Goal: Transaction & Acquisition: Purchase product/service

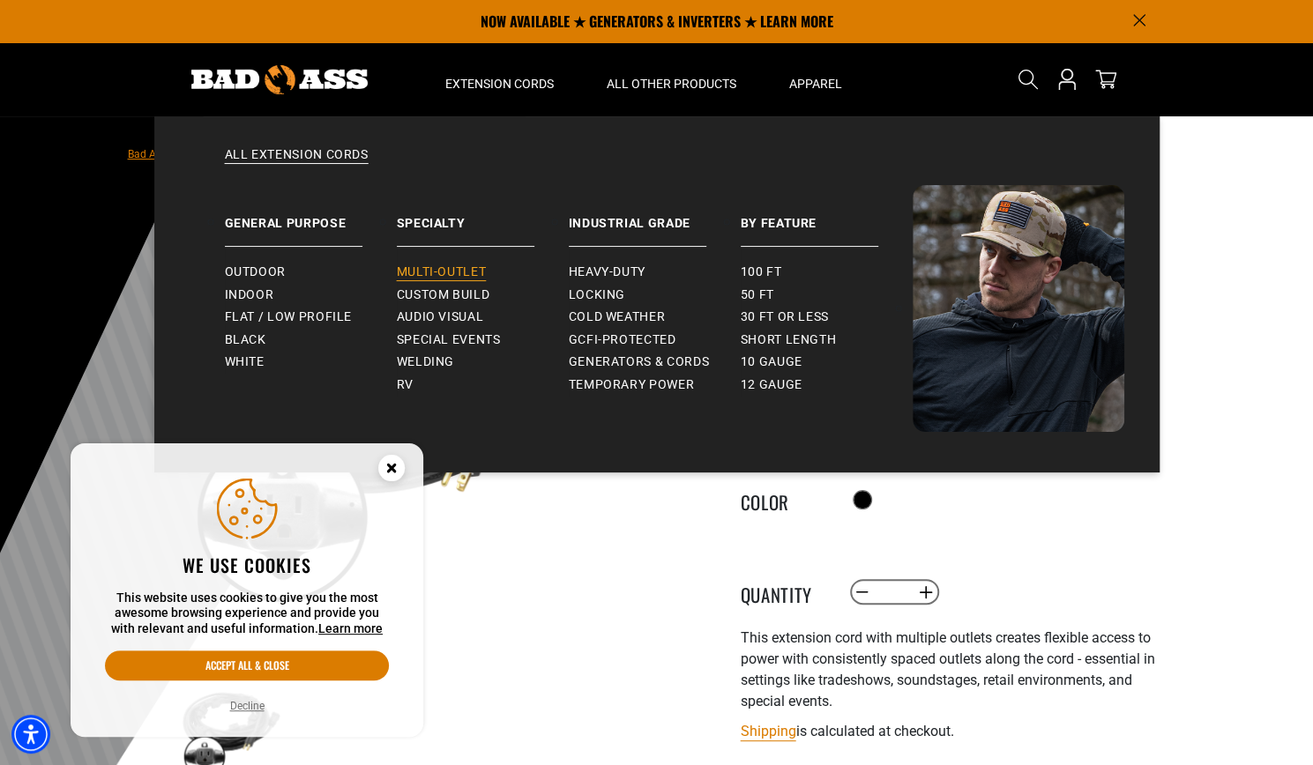
click at [450, 274] on span "Multi-Outlet" at bounding box center [442, 273] width 90 height 16
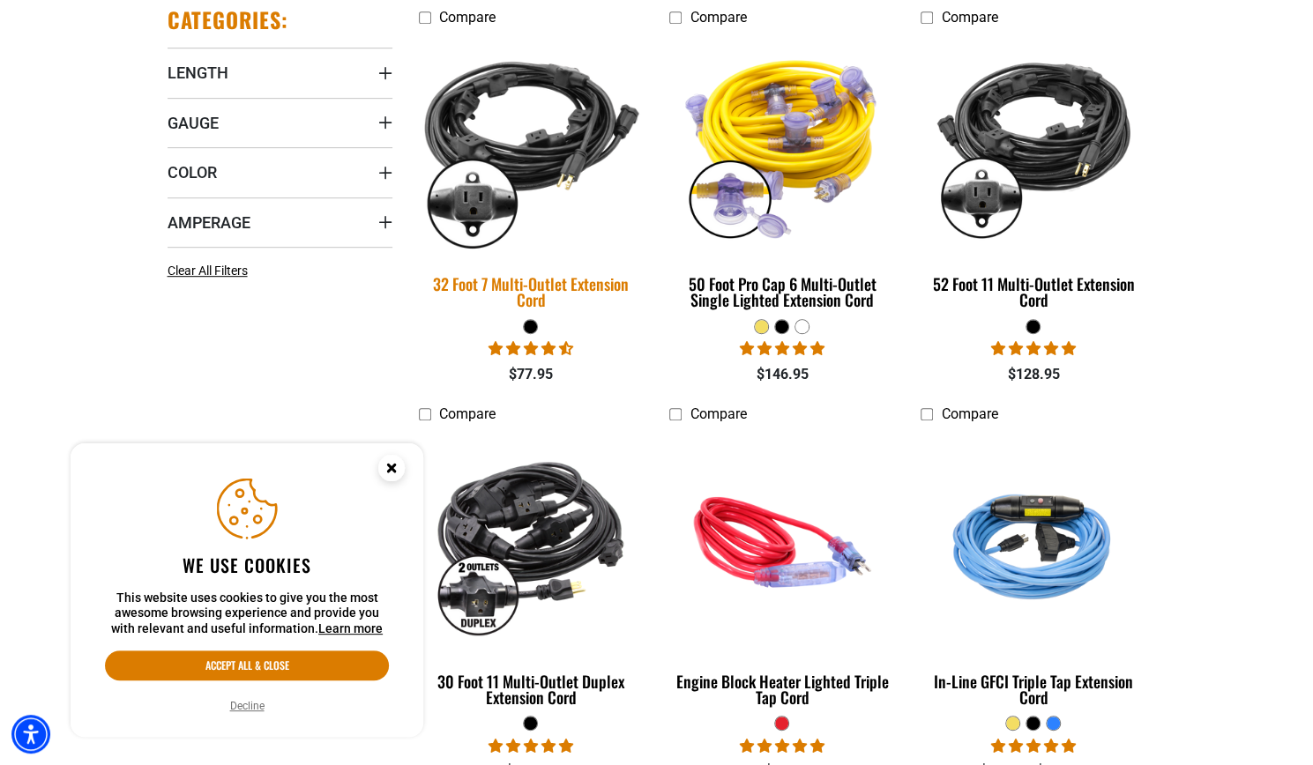
scroll to position [529, 0]
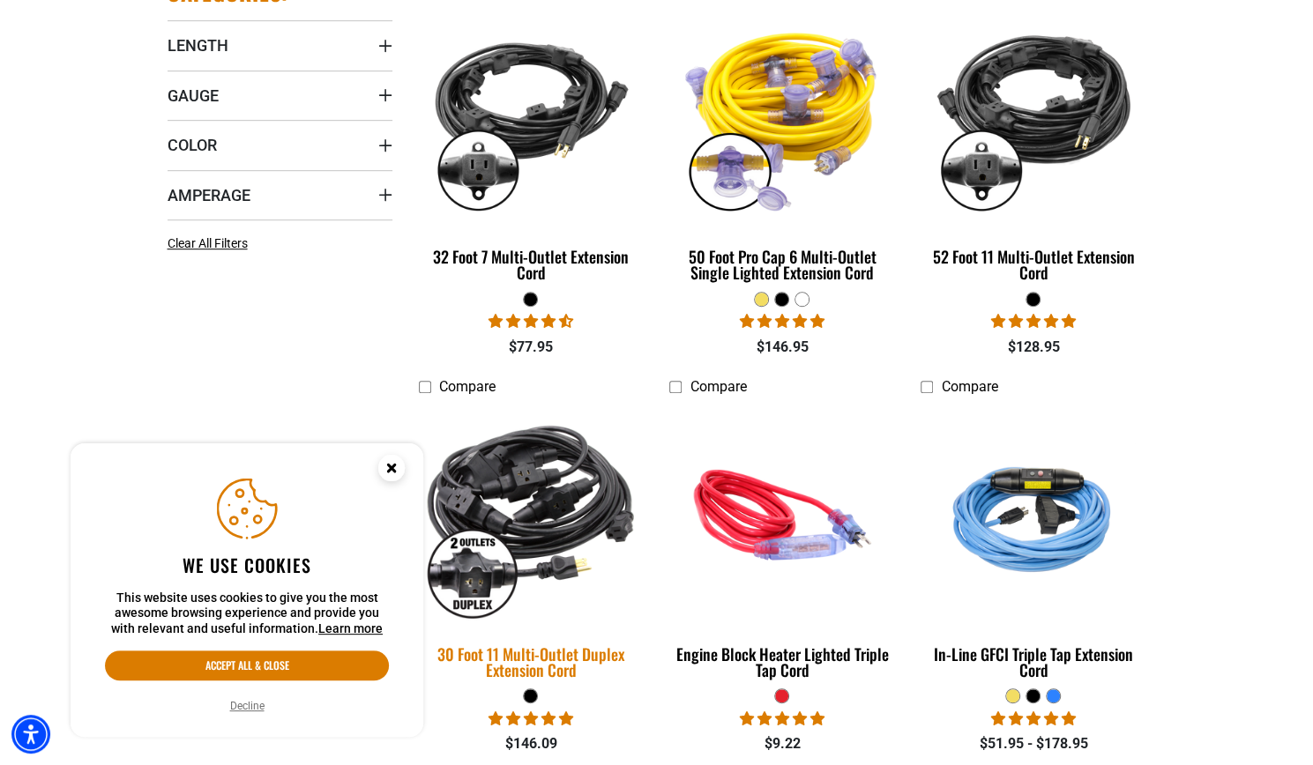
click at [536, 651] on div "30 Foot 11 Multi-Outlet Duplex Extension Cord" at bounding box center [531, 662] width 225 height 32
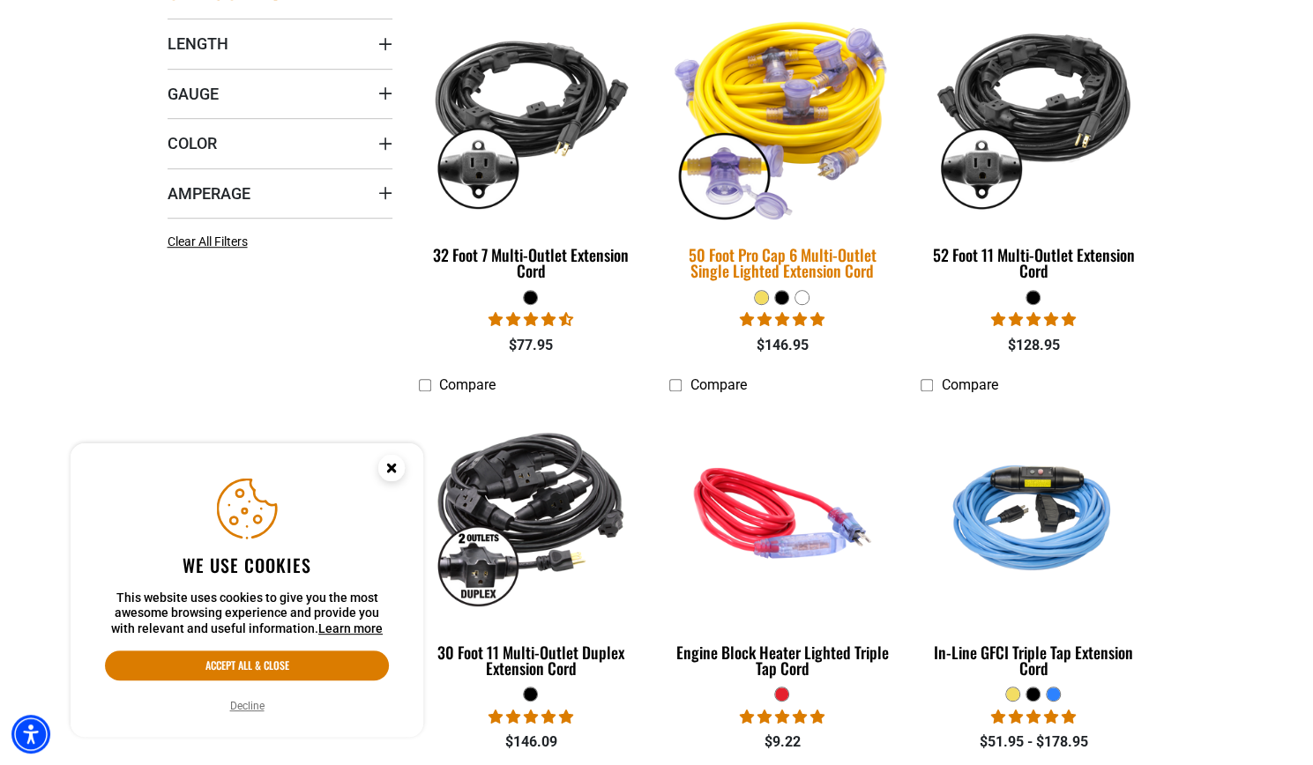
click at [794, 264] on div "50 Foot Pro Cap 6 Multi-Outlet Single Lighted Extension Cord" at bounding box center [781, 263] width 225 height 32
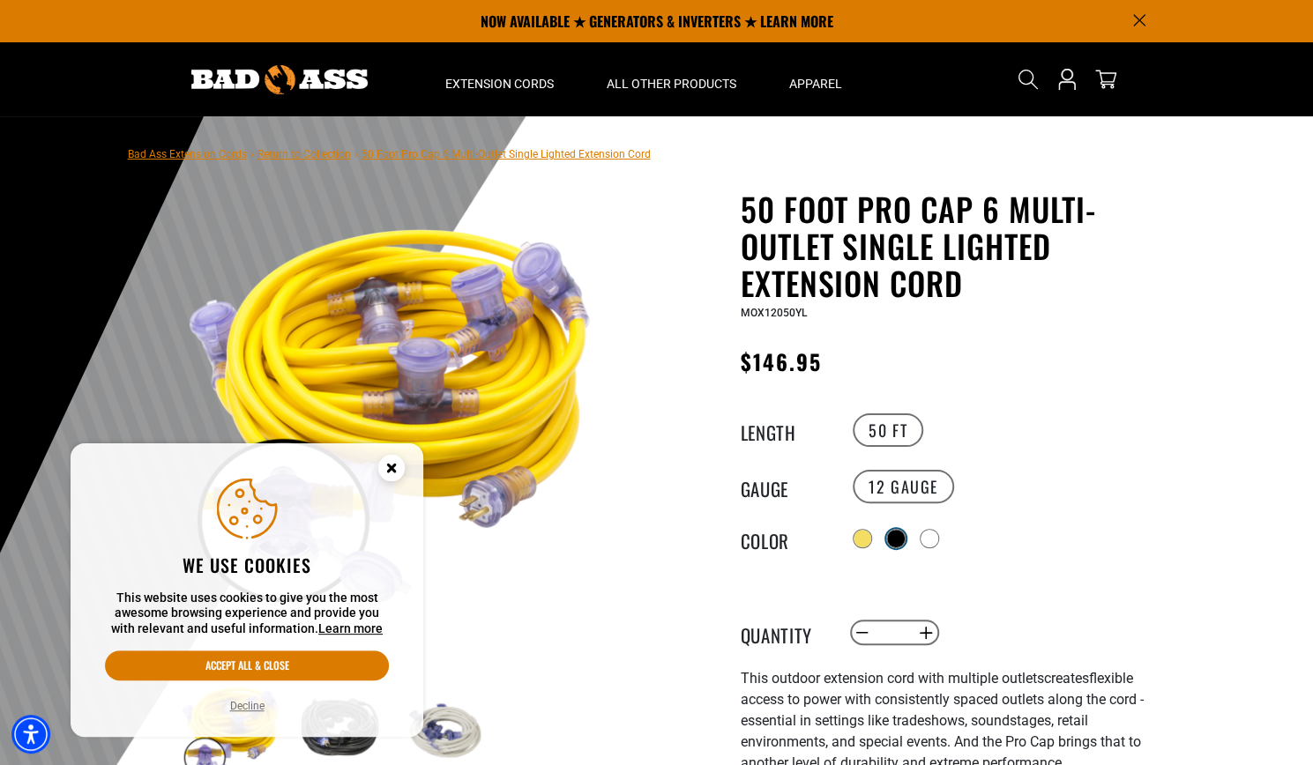
click at [898, 536] on div at bounding box center [896, 539] width 18 height 18
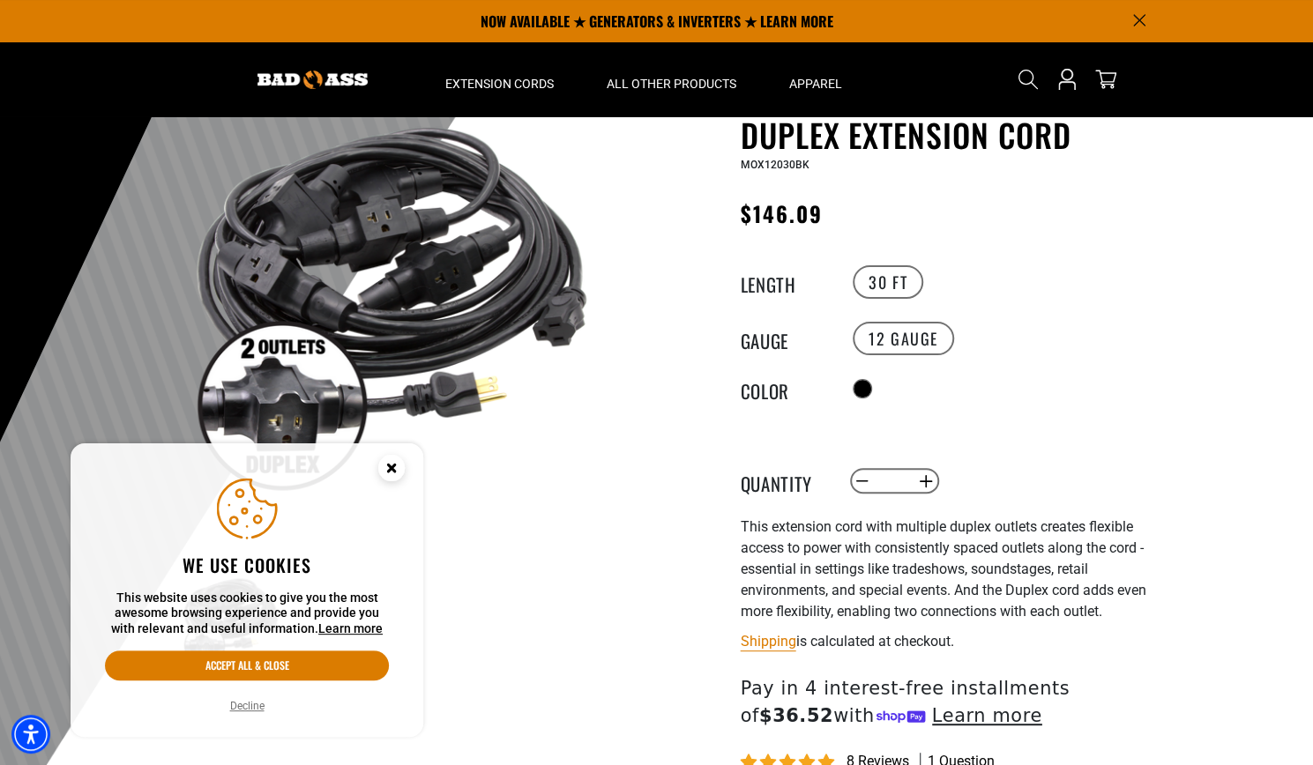
scroll to position [88, 0]
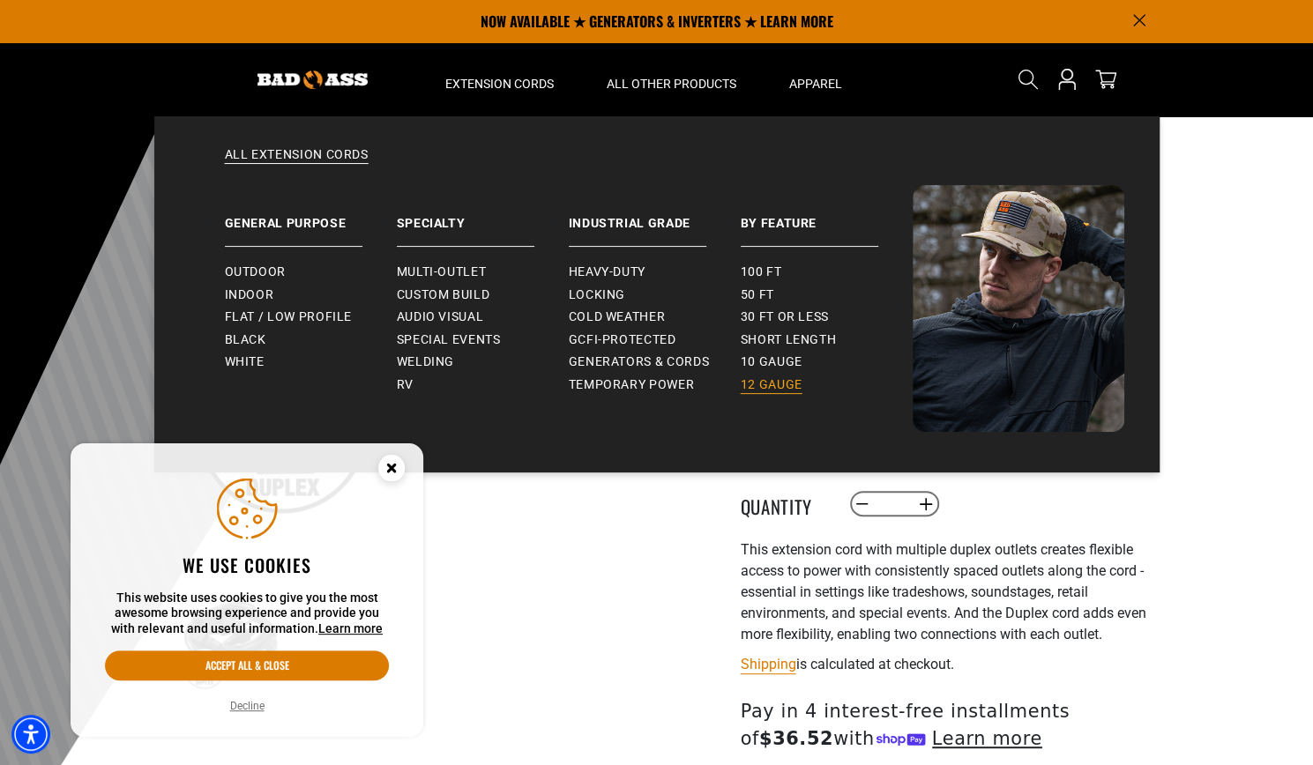
click at [763, 385] on span "12 gauge" at bounding box center [772, 385] width 62 height 16
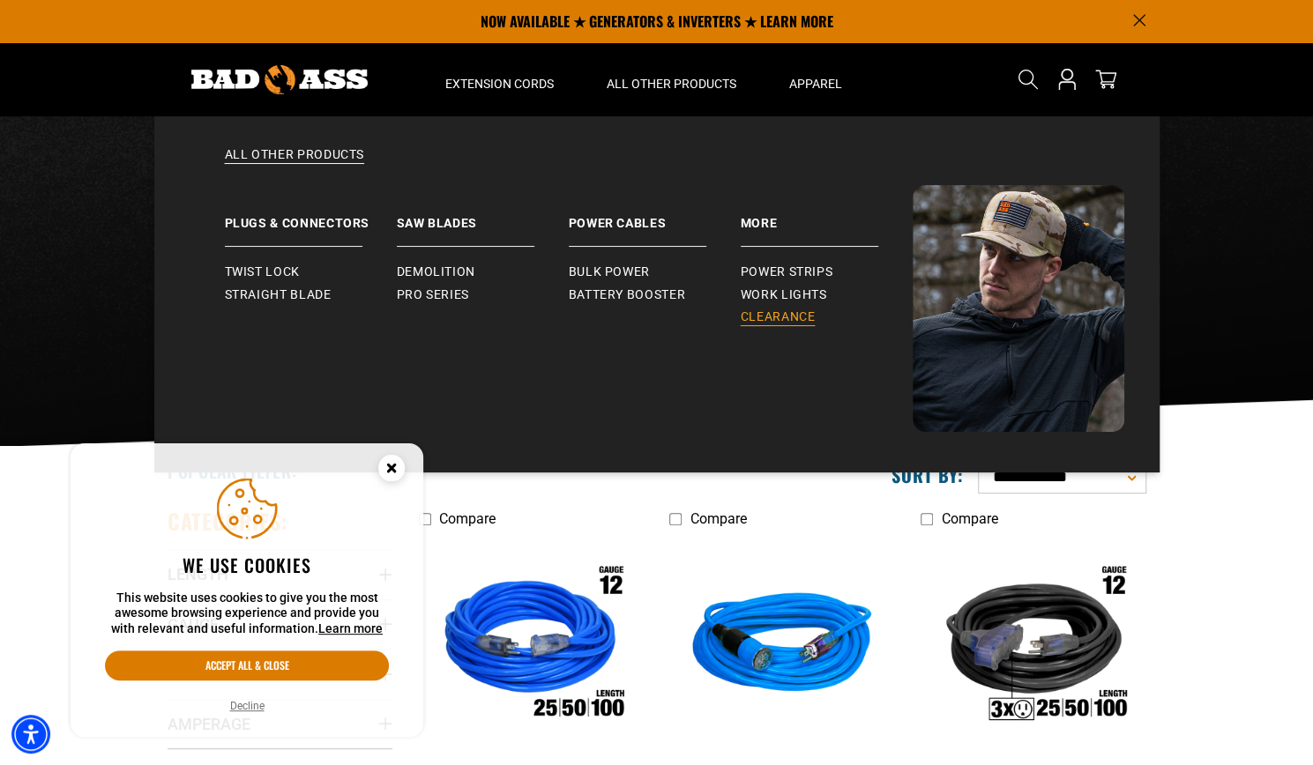
click at [768, 311] on span "Clearance" at bounding box center [778, 318] width 75 height 16
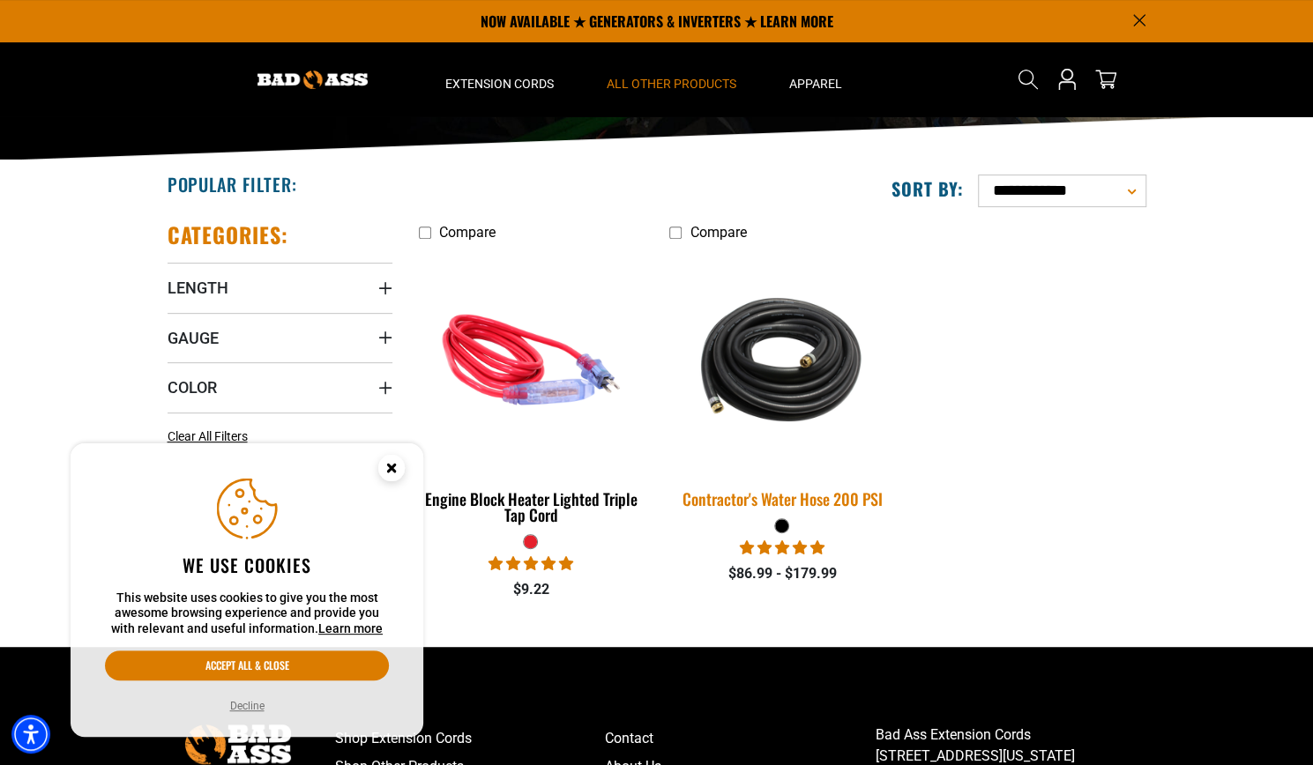
scroll to position [176, 0]
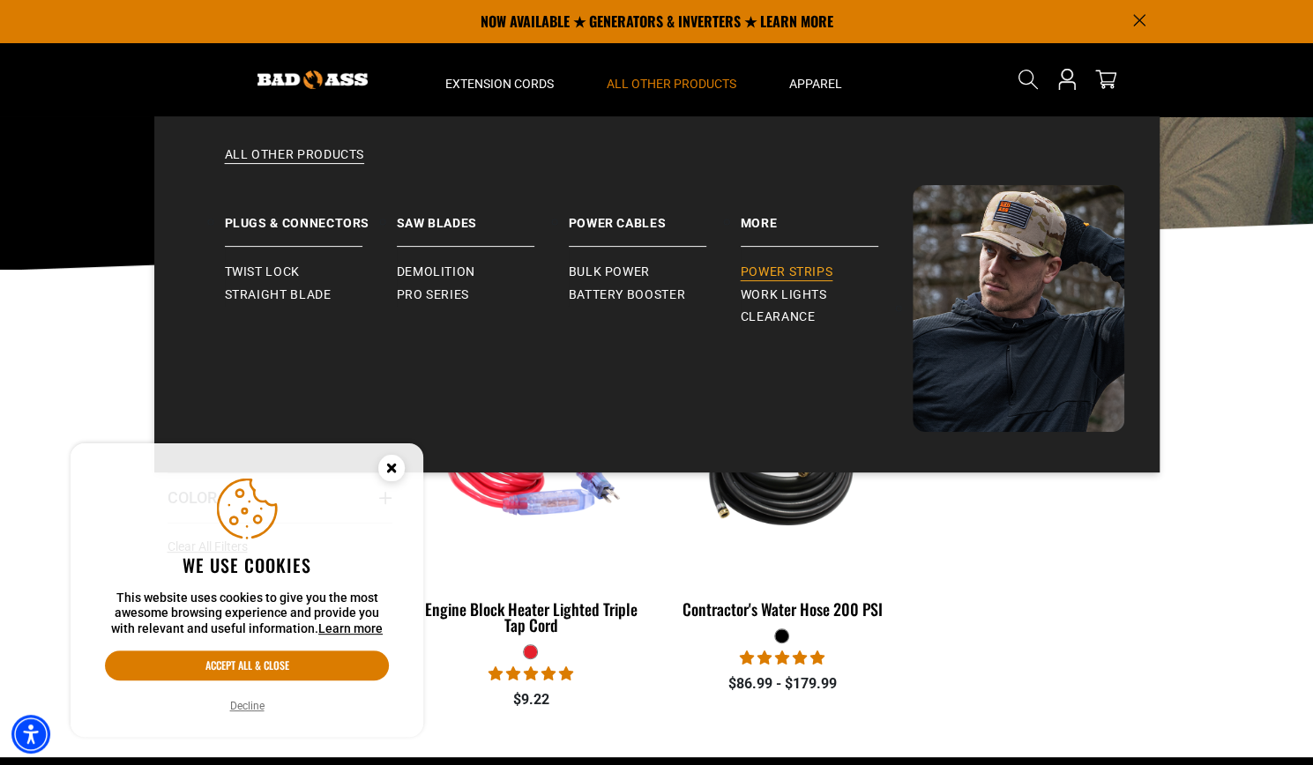
click at [771, 267] on span "Power Strips" at bounding box center [787, 273] width 93 height 16
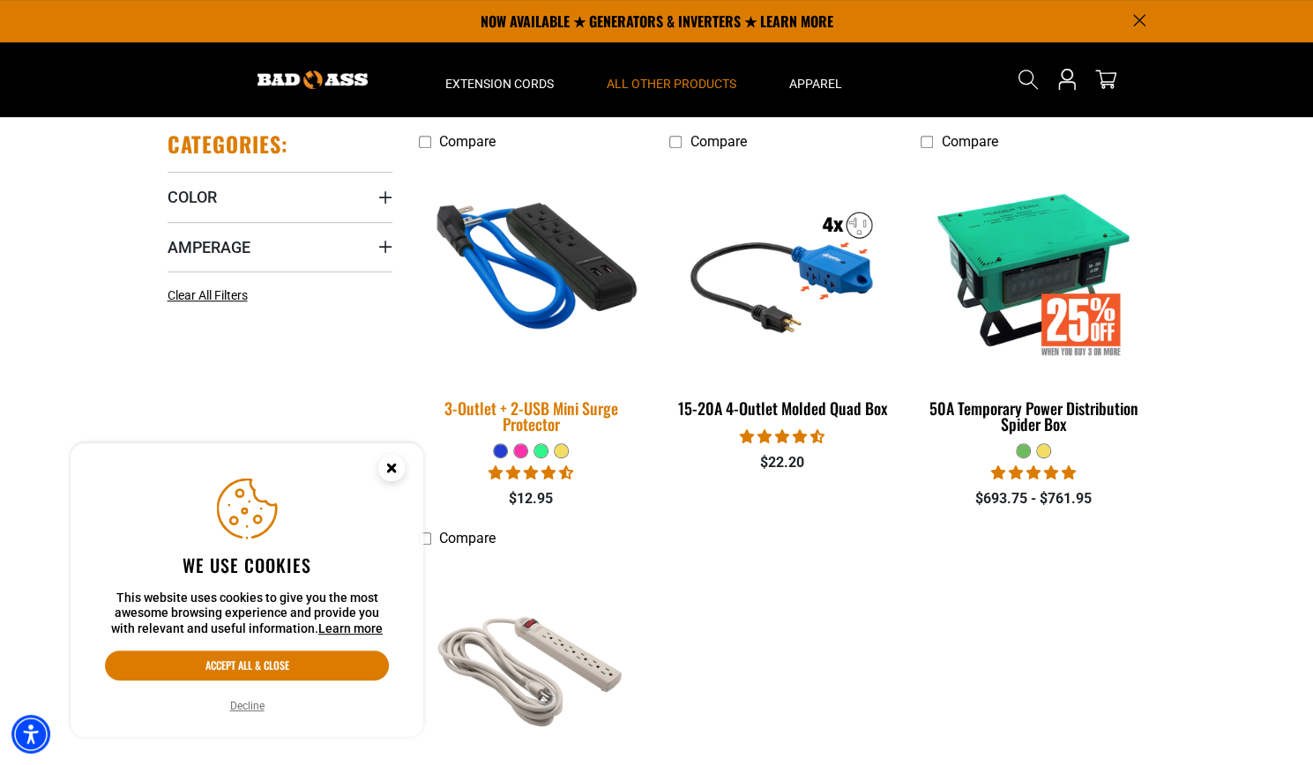
scroll to position [353, 0]
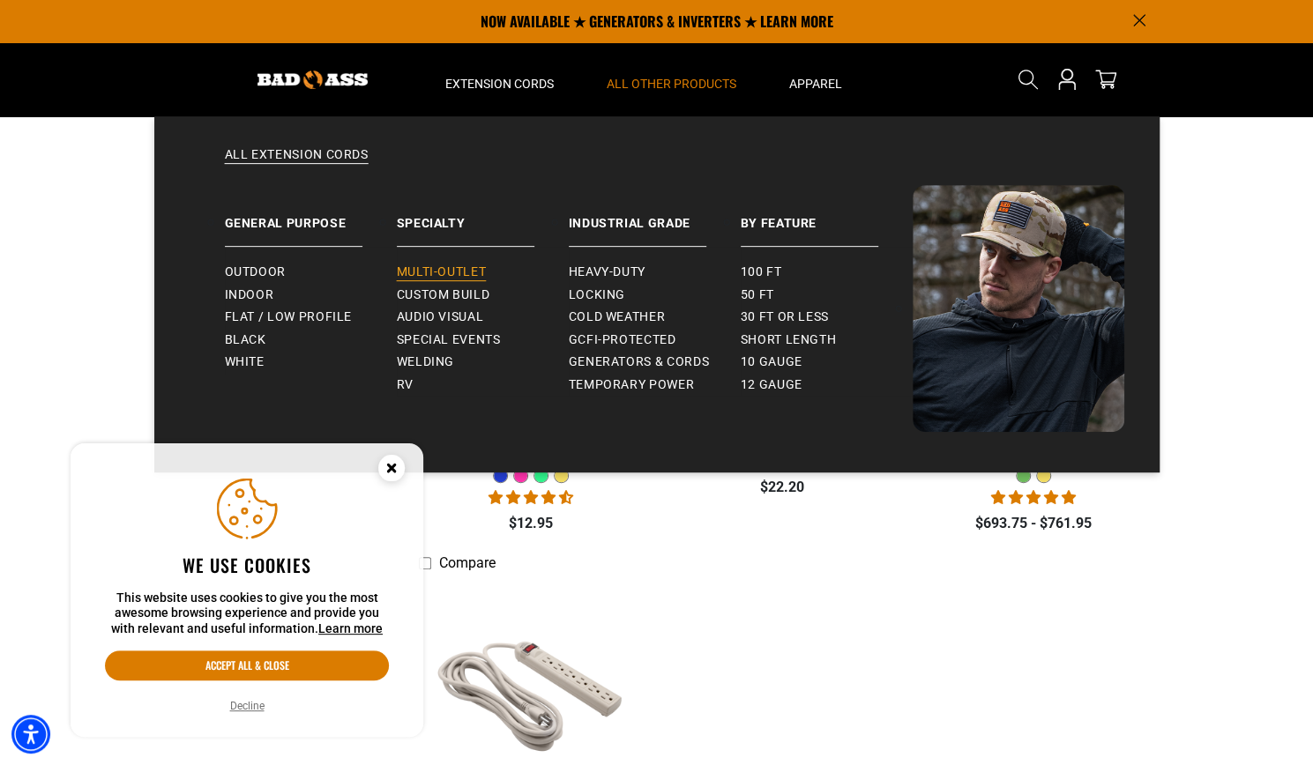
click at [439, 267] on span "Multi-Outlet" at bounding box center [442, 273] width 90 height 16
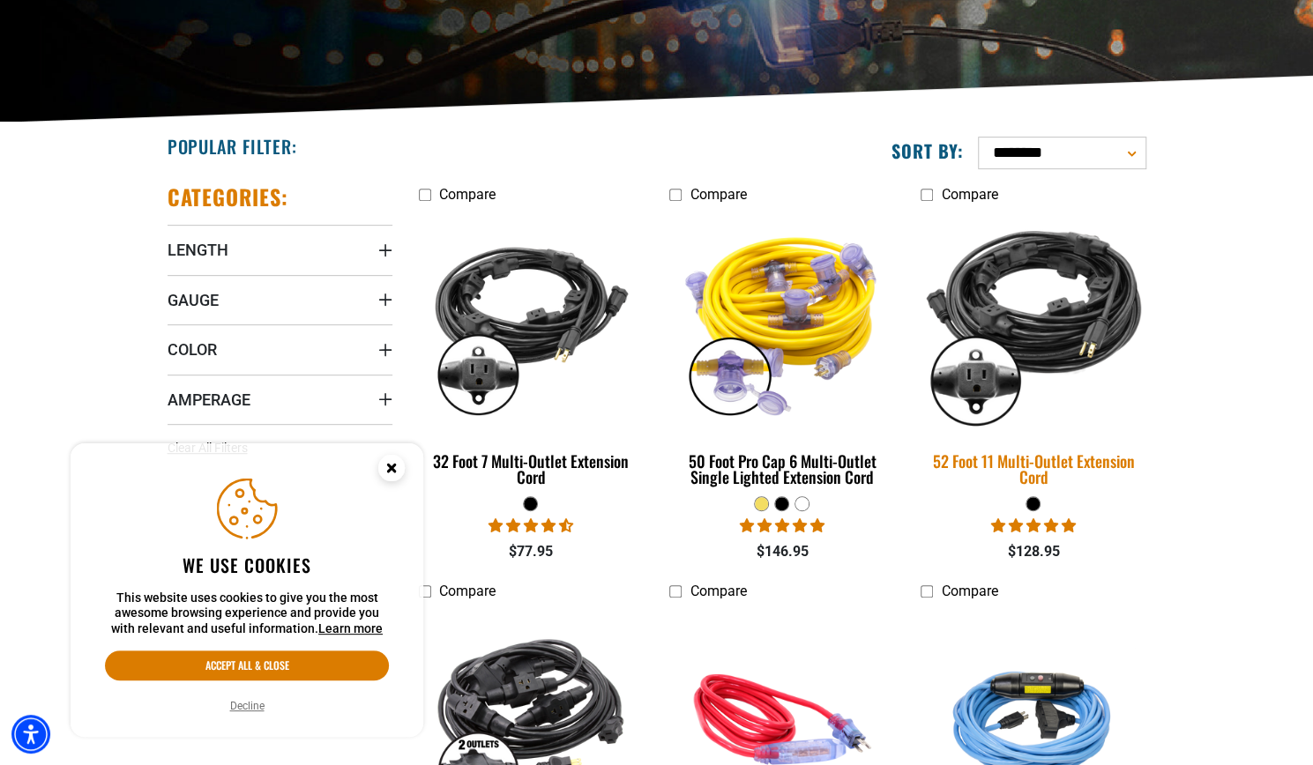
scroll to position [353, 0]
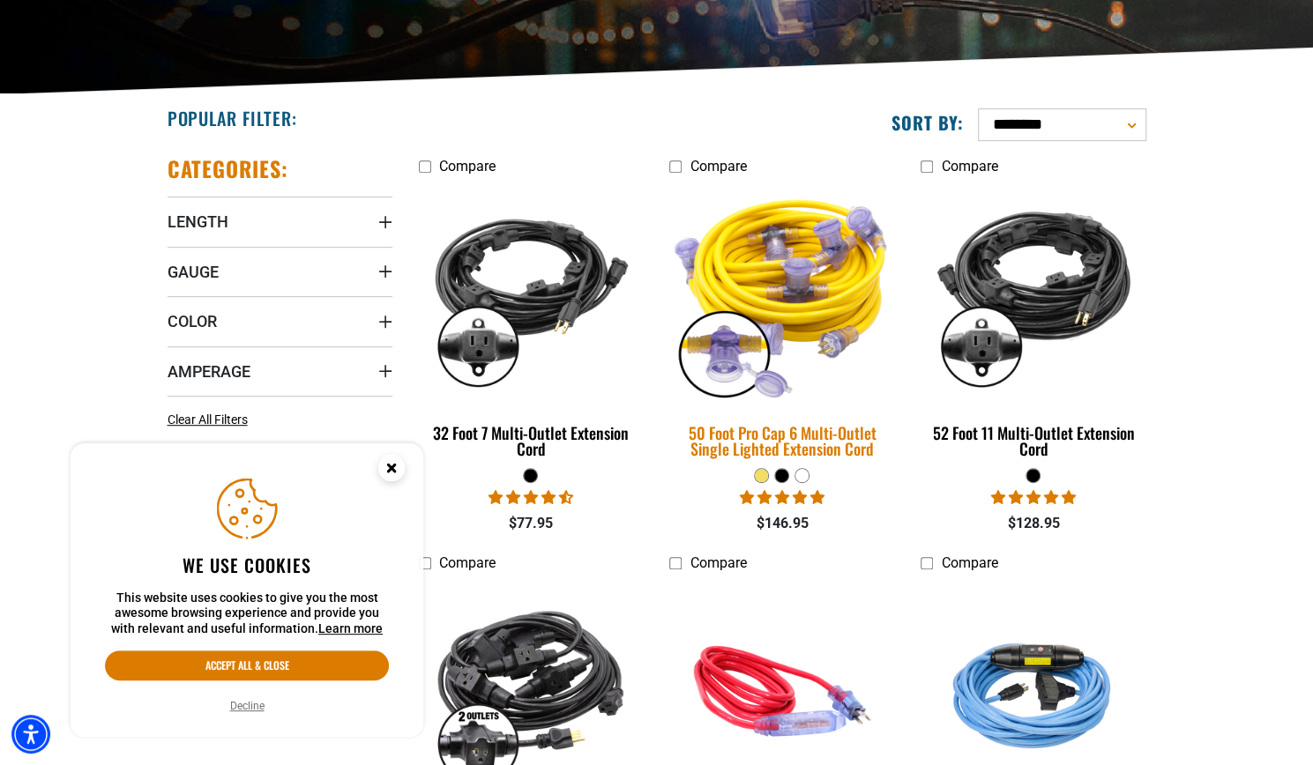
click at [818, 444] on div "50 Foot Pro Cap 6 Multi-Outlet Single Lighted Extension Cord" at bounding box center [781, 441] width 225 height 32
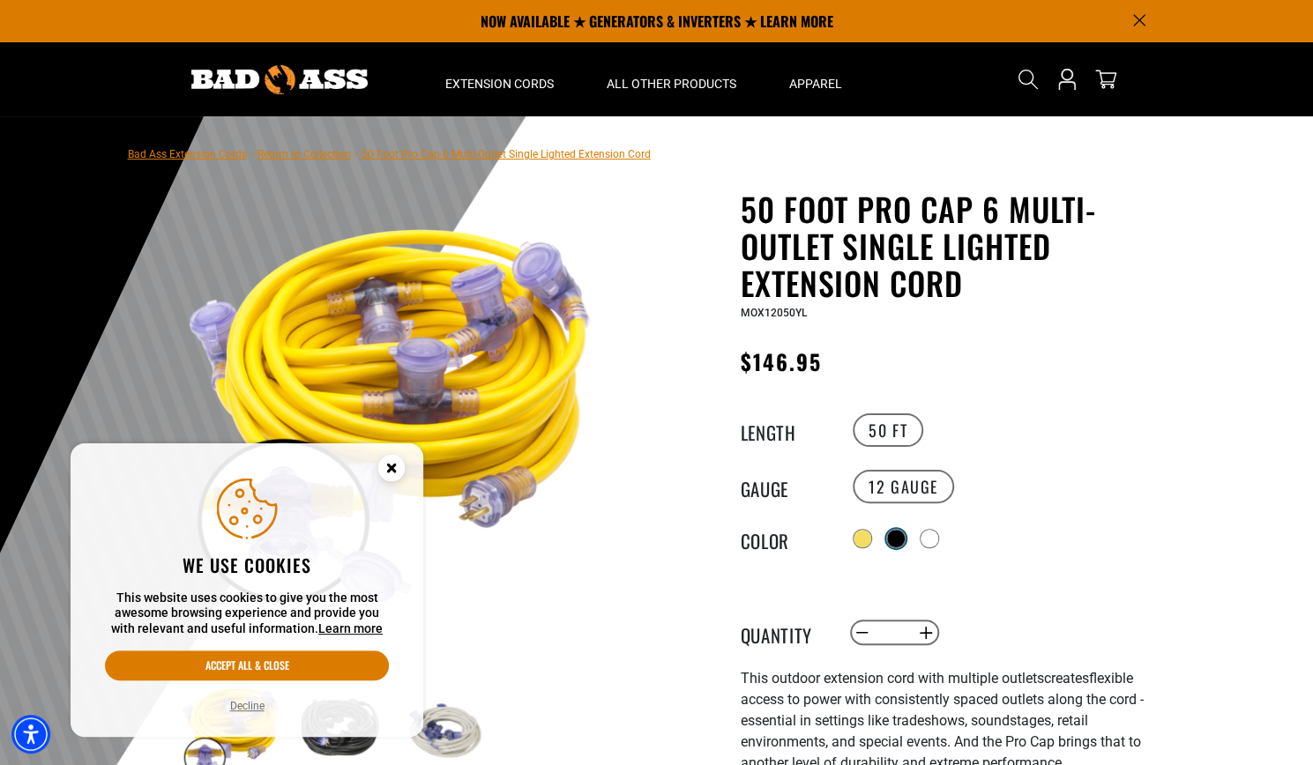
click at [895, 534] on div at bounding box center [896, 539] width 18 height 18
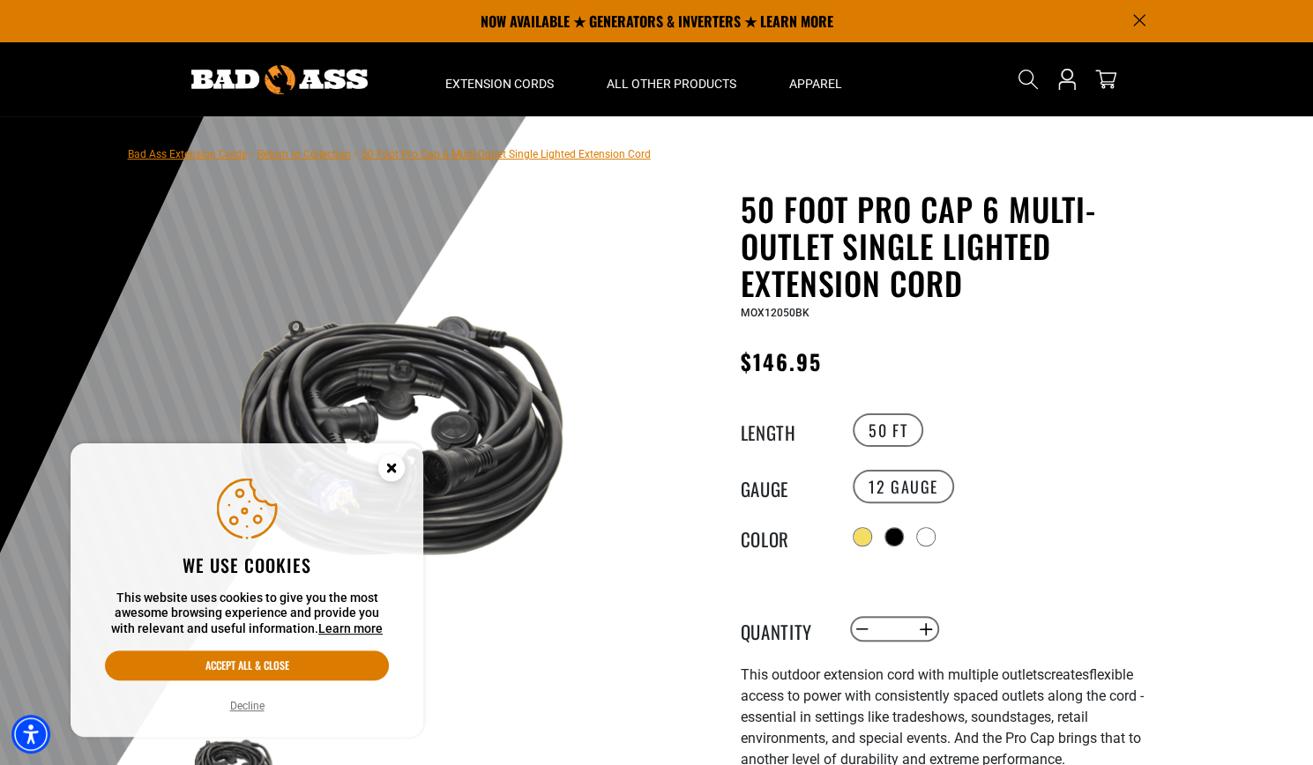
click at [390, 467] on icon "Close this option" at bounding box center [391, 468] width 6 height 6
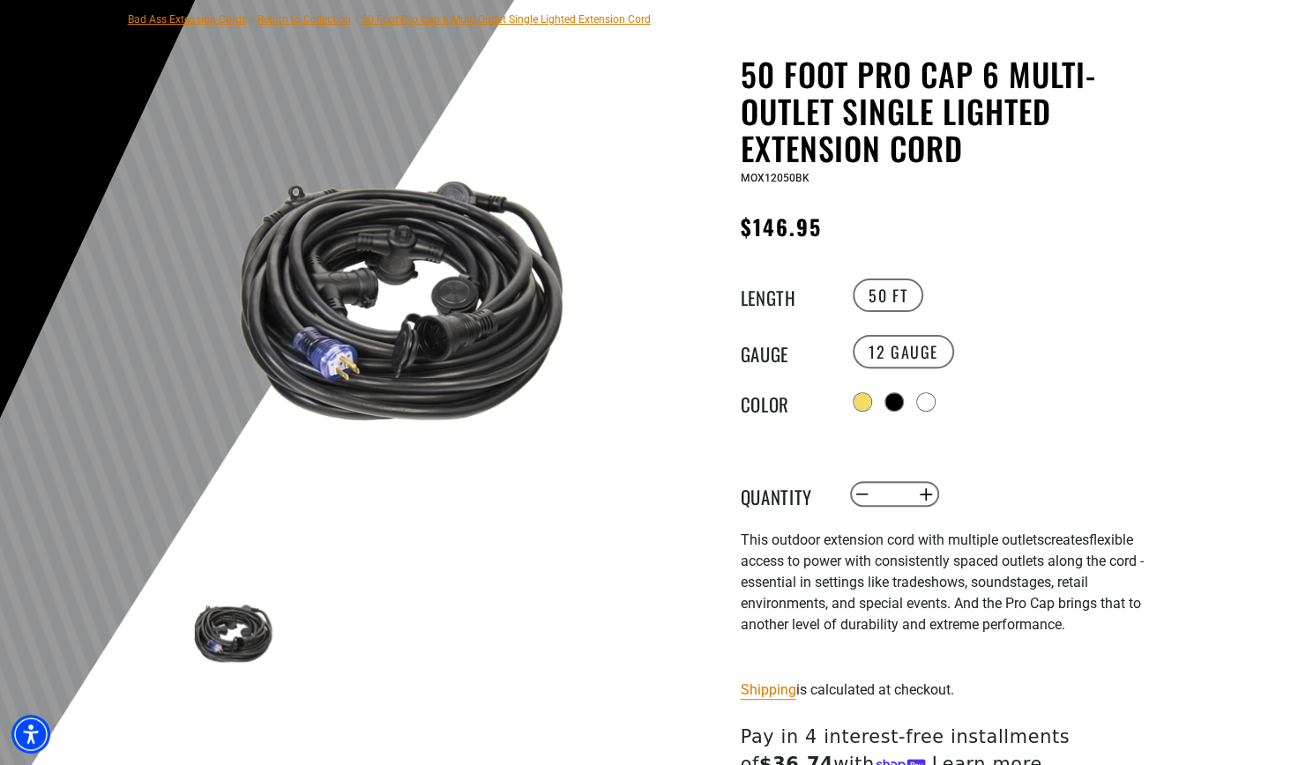
scroll to position [176, 0]
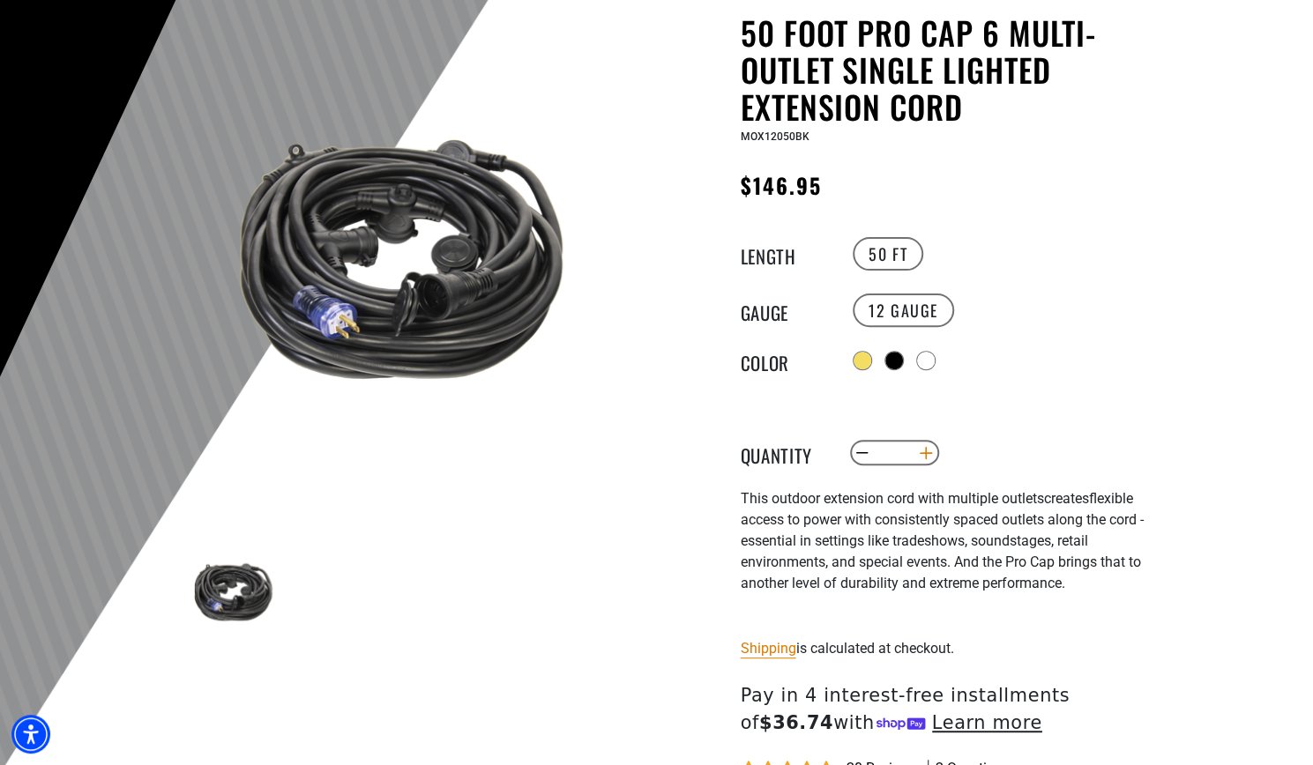
click at [925, 454] on button "Increase quantity for 50 Foot Pro Cap 6 Multi-Outlet Single Lighted Extension C…" at bounding box center [925, 453] width 27 height 30
type input "*"
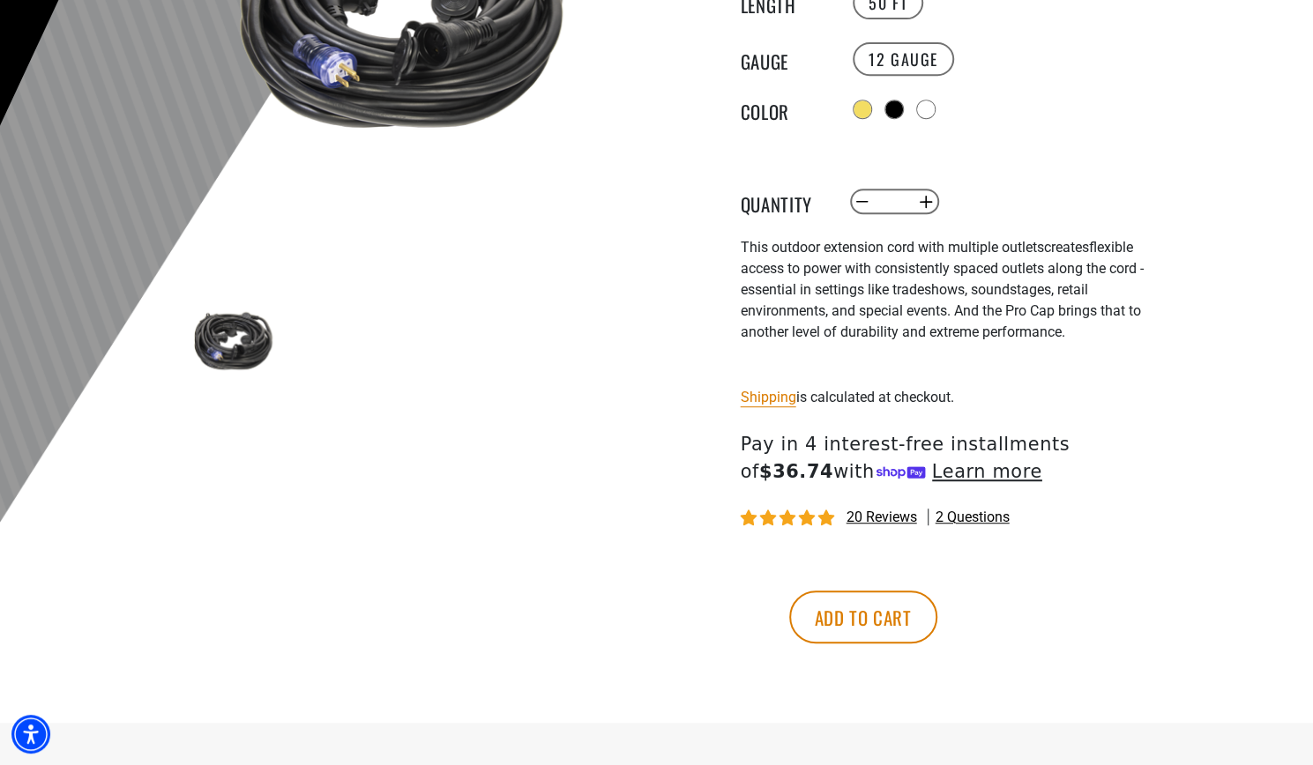
scroll to position [529, 0]
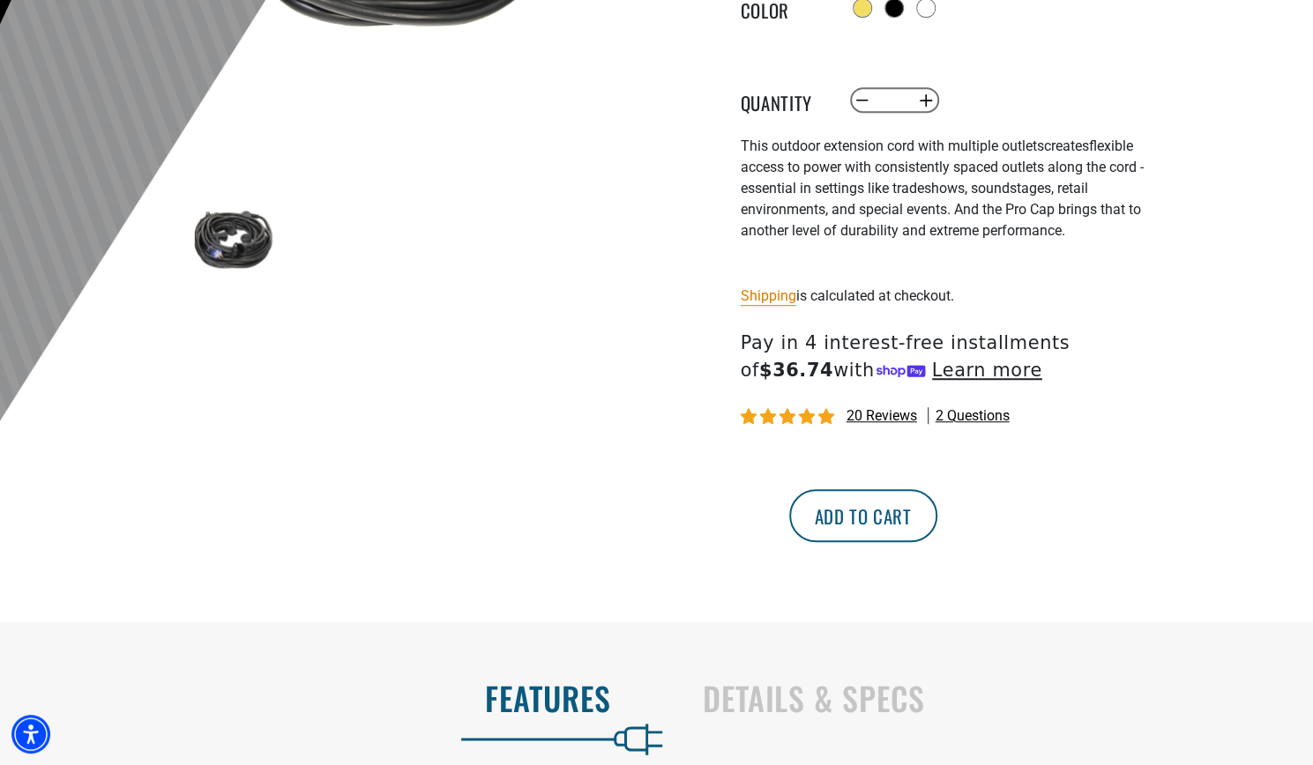
click at [937, 517] on button "Add to cart" at bounding box center [863, 515] width 148 height 53
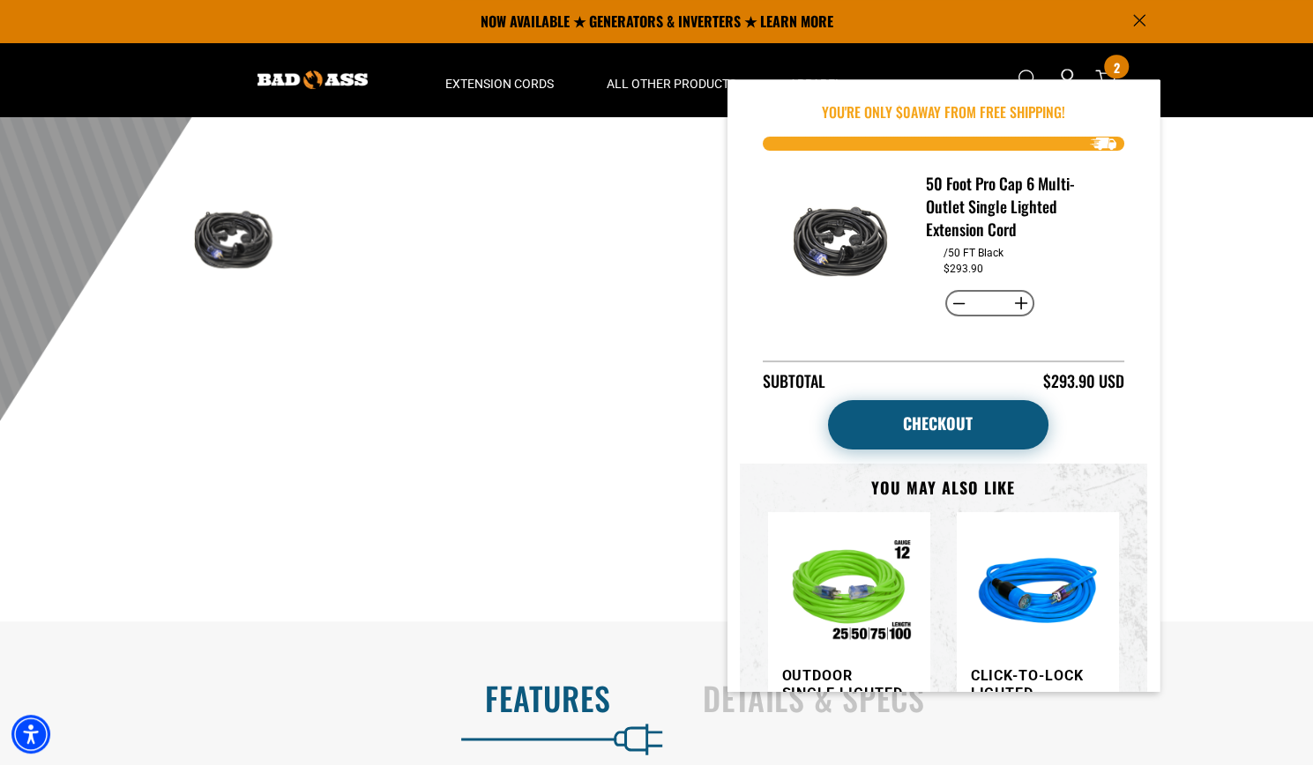
click at [944, 417] on link "Checkout" at bounding box center [938, 424] width 220 height 49
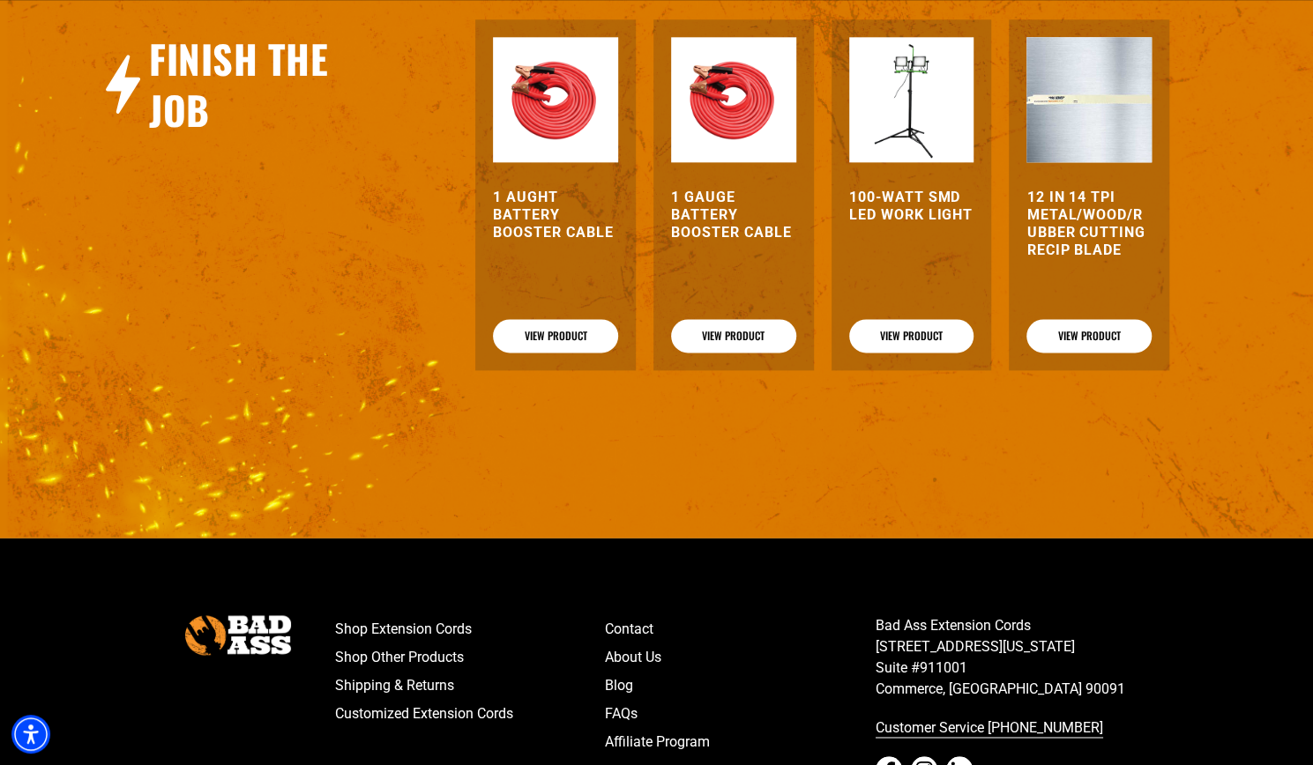
scroll to position [1396, 0]
